Goal: Contribute content: Add original content to the website for others to see

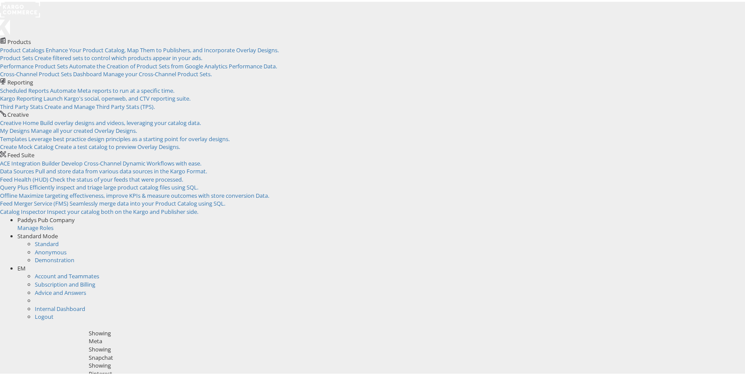
click at [26, 262] on span "EM" at bounding box center [21, 266] width 8 height 8
click at [85, 270] on link "Internal Dashboard" at bounding box center [60, 274] width 50 height 8
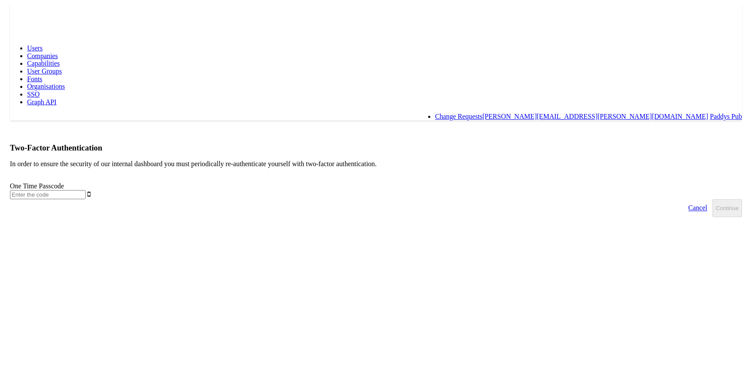
click at [272, 163] on div "In order to ensure the security of our internal dashboard you must periodically…" at bounding box center [375, 183] width 745 height 40
click at [80, 194] on input "text" at bounding box center [41, 198] width 77 height 9
type input "940729"
click at [718, 203] on button "Continue" at bounding box center [733, 212] width 30 height 18
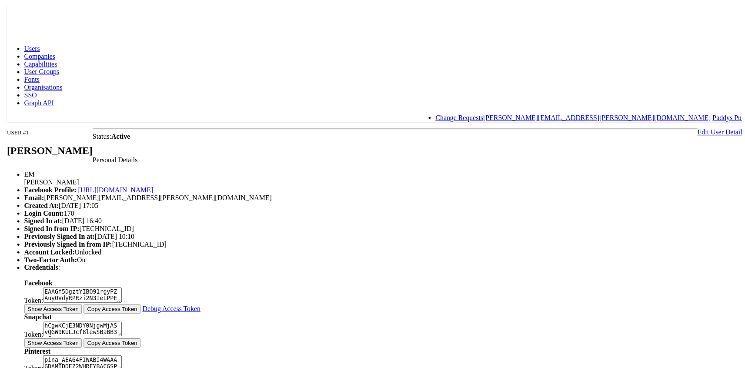
click at [54, 61] on span "Capabilities" at bounding box center [37, 64] width 33 height 7
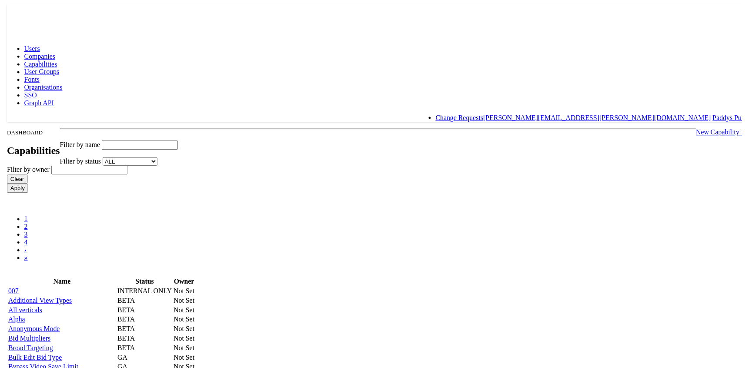
click at [32, 20] on link at bounding box center [23, 16] width 40 height 7
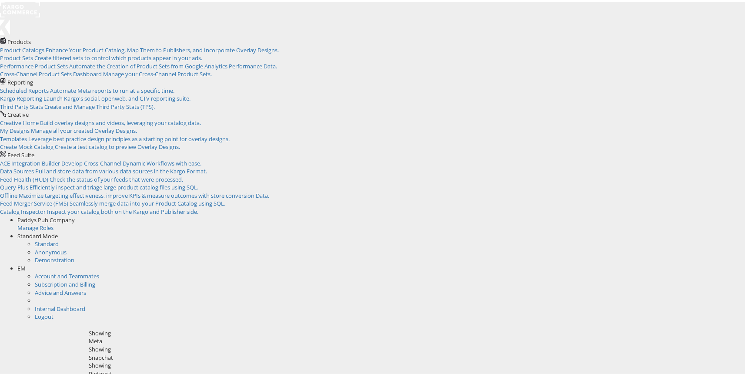
click at [684, 230] on div "Standard Mode" at bounding box center [384, 234] width 734 height 8
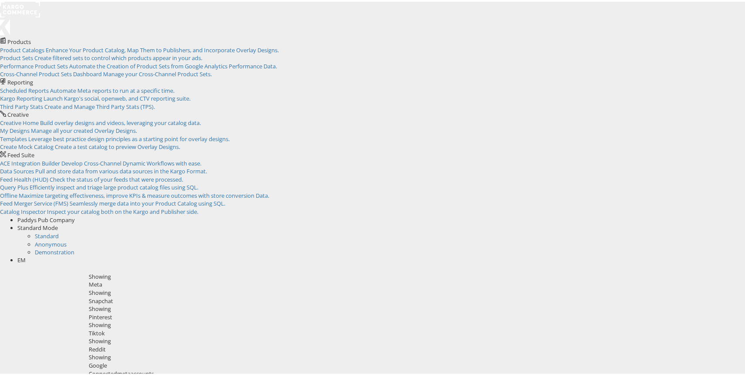
click at [26, 254] on span "EM" at bounding box center [21, 258] width 8 height 8
click at [85, 270] on link "Internal Dashboard" at bounding box center [60, 274] width 50 height 8
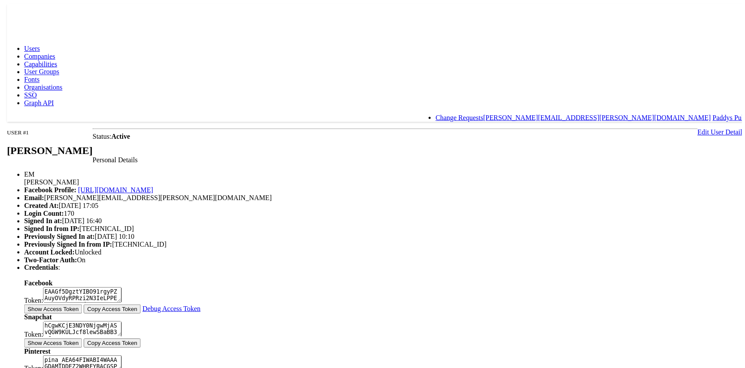
click at [54, 61] on span "Capabilities" at bounding box center [37, 64] width 33 height 7
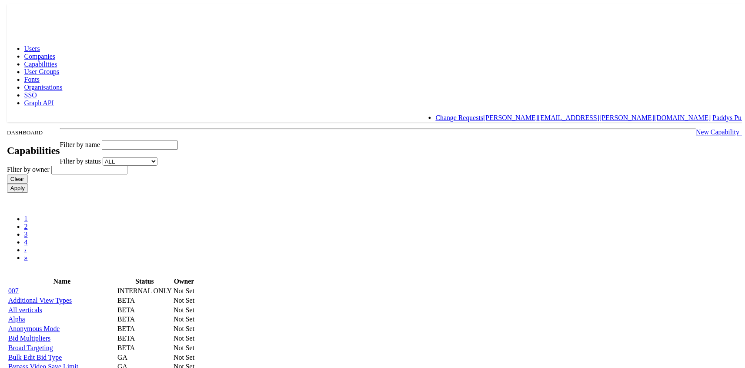
click at [699, 130] on link "New Capability +" at bounding box center [724, 133] width 50 height 7
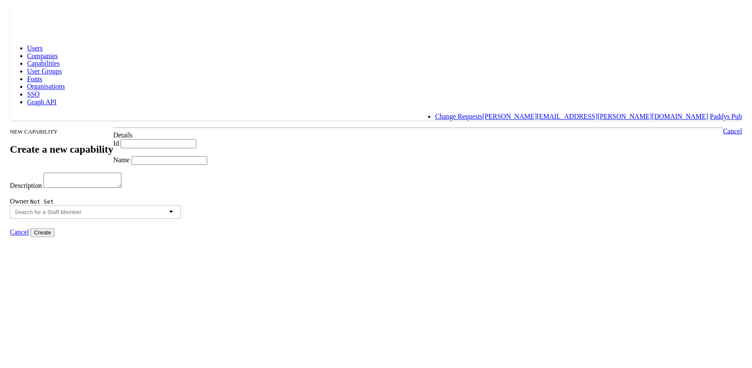
click at [193, 142] on input "Id" at bounding box center [154, 146] width 77 height 9
type input "A"
type input "adkit"
paste input "adkit"
click at [146, 168] on input "adkit" at bounding box center [165, 163] width 77 height 9
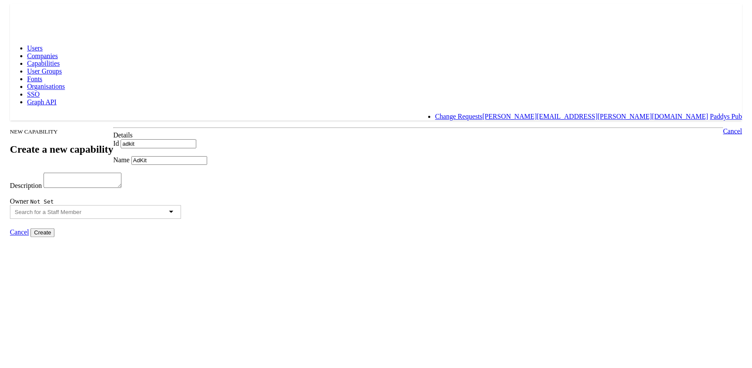
type input "AdKit"
click at [190, 165] on input "AdKit" at bounding box center [165, 163] width 77 height 9
click at [90, 219] on input "text" at bounding box center [49, 216] width 82 height 7
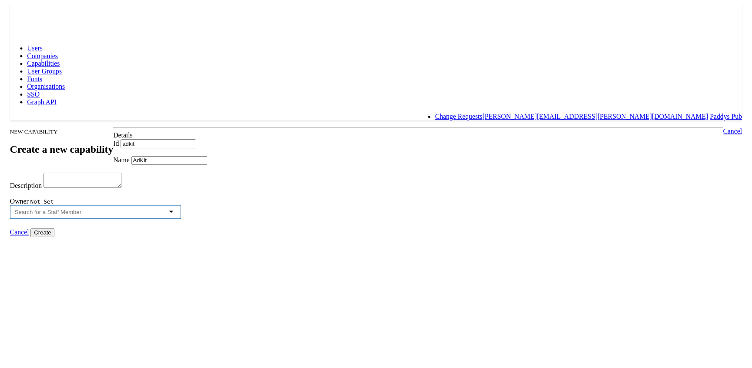
click at [90, 219] on input "text" at bounding box center [49, 216] width 82 height 7
click at [177, 223] on div at bounding box center [90, 216] width 174 height 14
click at [177, 223] on div "eamon" at bounding box center [90, 216] width 174 height 14
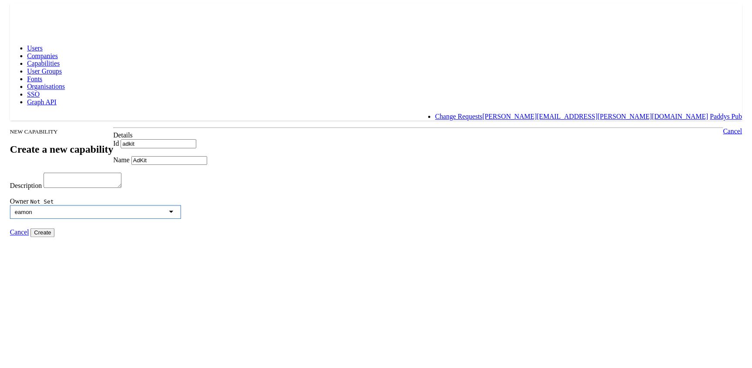
click at [177, 223] on div "eamon" at bounding box center [90, 216] width 174 height 14
type input "e"
click at [400, 224] on div "Owner Not Set" at bounding box center [375, 212] width 745 height 23
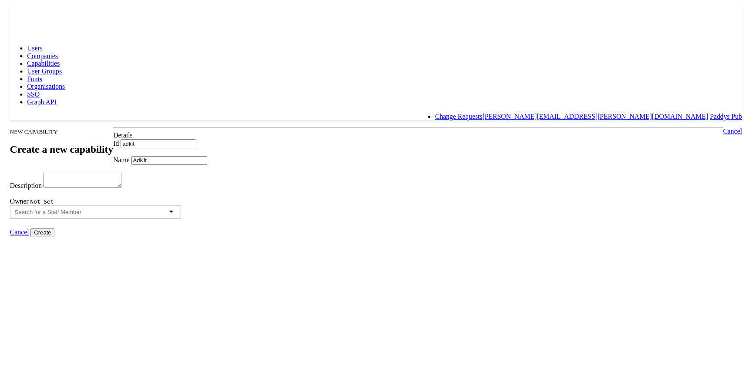
click at [49, 241] on input "Create" at bounding box center [36, 236] width 24 height 9
click at [117, 191] on textarea "Description" at bounding box center [77, 184] width 79 height 16
type textarea "adkit"
click at [49, 241] on input "Create" at bounding box center [36, 236] width 24 height 9
type input "Creating..."
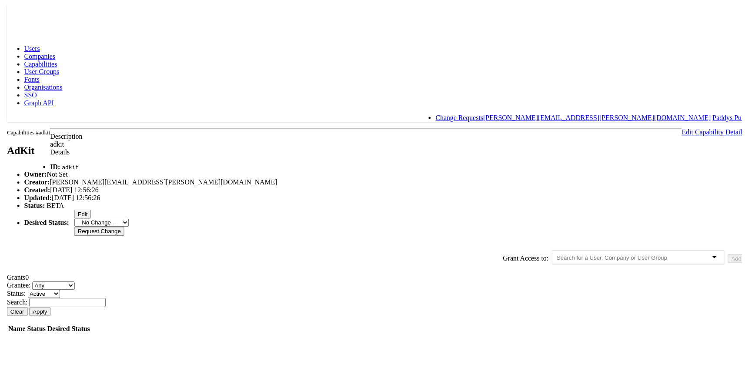
scroll to position [35, 0]
click at [558, 263] on input "text" at bounding box center [621, 260] width 127 height 7
type input "eamon"
click at [731, 265] on button "Add" at bounding box center [739, 260] width 17 height 9
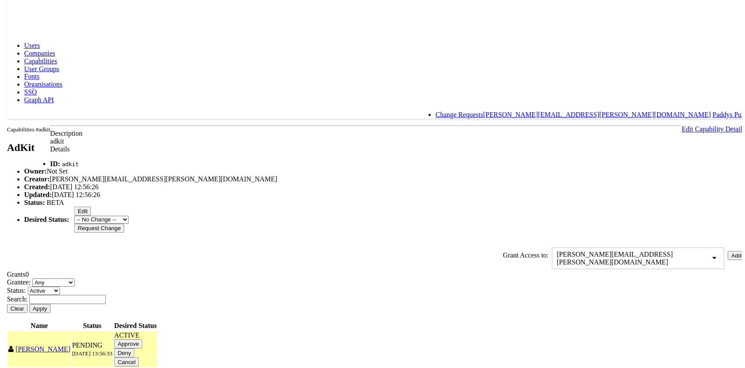
scroll to position [89, 0]
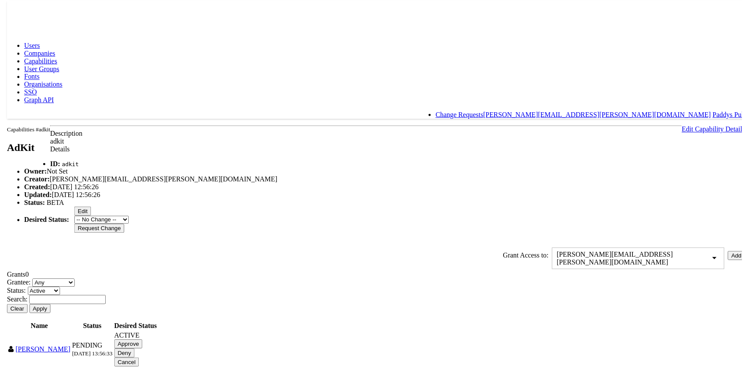
click at [141, 342] on input "Approve" at bounding box center [126, 346] width 29 height 9
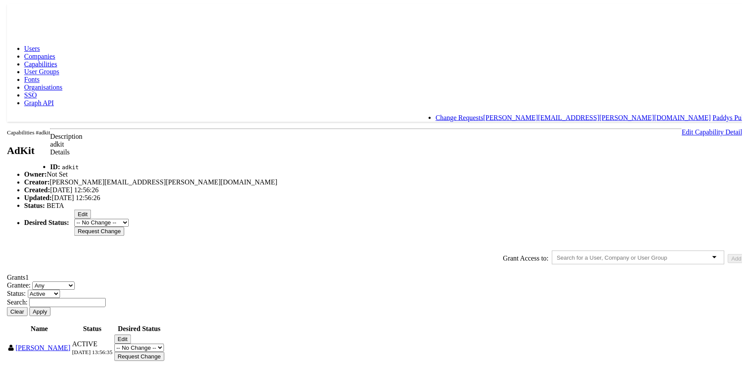
click at [54, 61] on link "Capabilities" at bounding box center [37, 64] width 33 height 7
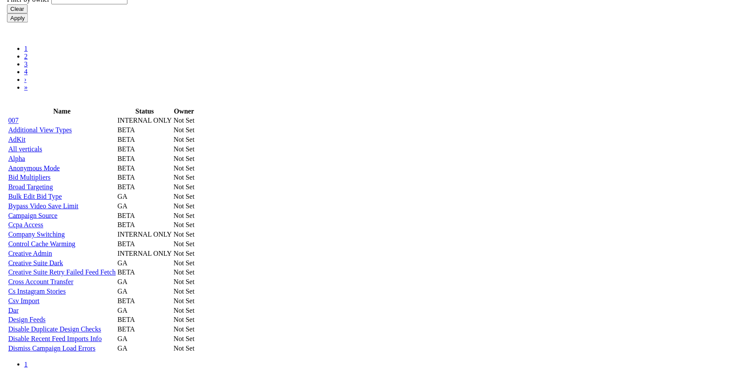
scroll to position [180, 0]
